Goal: Transaction & Acquisition: Book appointment/travel/reservation

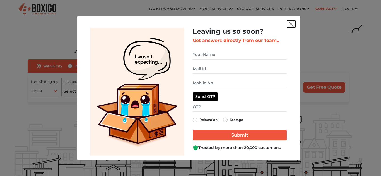
click at [290, 26] on img "get free quote dialog" at bounding box center [290, 24] width 5 height 5
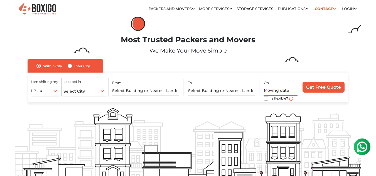
click at [276, 92] on input "text" at bounding box center [281, 91] width 34 height 10
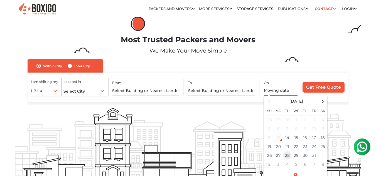
click at [289, 155] on td "28" at bounding box center [287, 155] width 9 height 9
type input "[DATE] 12:00 AM"
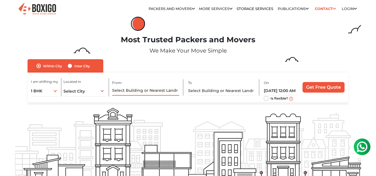
click at [134, 90] on input "text" at bounding box center [145, 91] width 67 height 10
click at [76, 94] on span "Select City" at bounding box center [74, 91] width 21 height 5
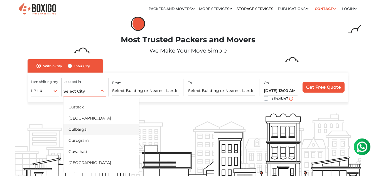
scroll to position [84, 0]
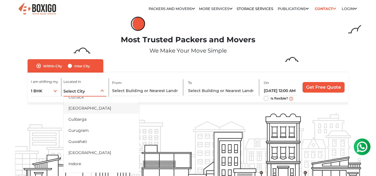
click at [79, 109] on li "[GEOGRAPHIC_DATA]" at bounding box center [102, 108] width 76 height 11
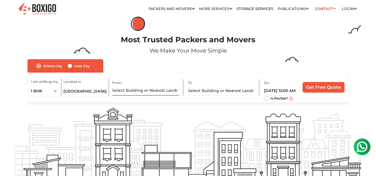
click at [150, 89] on input "text" at bounding box center [145, 91] width 67 height 10
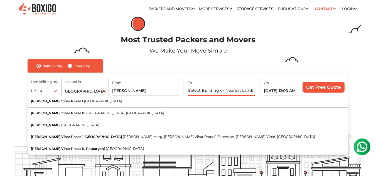
click at [211, 91] on input "text" at bounding box center [221, 91] width 67 height 10
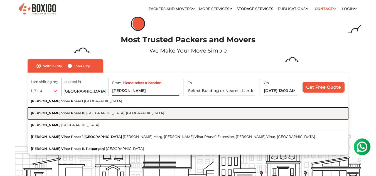
click at [68, 116] on button "[PERSON_NAME] Vihar Phase III [GEOGRAPHIC_DATA], [GEOGRAPHIC_DATA]" at bounding box center [188, 114] width 321 height 12
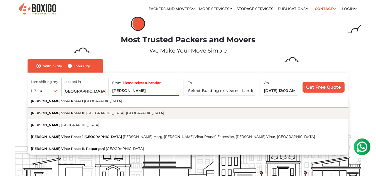
type input "[PERSON_NAME] Vihar Phase III, [GEOGRAPHIC_DATA], [GEOGRAPHIC_DATA]"
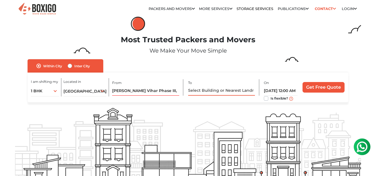
click at [211, 89] on input "text" at bounding box center [221, 91] width 67 height 10
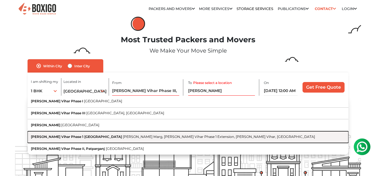
click at [71, 136] on span "[PERSON_NAME] Vihar Phase 1 [GEOGRAPHIC_DATA]" at bounding box center [76, 137] width 91 height 4
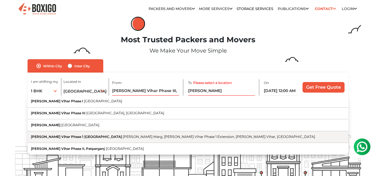
type input "[PERSON_NAME] Vihar Phase 1 [GEOGRAPHIC_DATA], [GEOGRAPHIC_DATA], [PERSON_NAME]…"
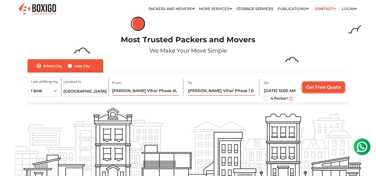
click at [328, 88] on input "Get Free Quote" at bounding box center [324, 87] width 42 height 11
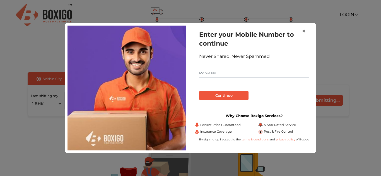
click at [210, 71] on input "text" at bounding box center [254, 73] width 110 height 9
type input "9810205811"
click at [227, 97] on button "Continue" at bounding box center [223, 95] width 49 height 9
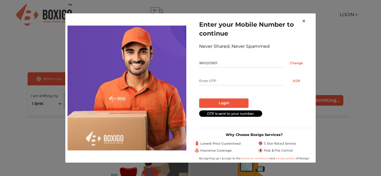
click at [222, 81] on input "text" at bounding box center [241, 81] width 84 height 9
type input "5502"
click at [222, 104] on button "Login" at bounding box center [223, 103] width 49 height 9
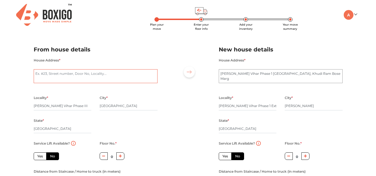
click at [123, 78] on textarea "House Address *" at bounding box center [96, 76] width 124 height 14
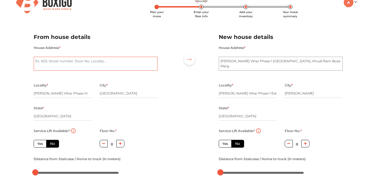
scroll to position [3, 0]
